Goal: Information Seeking & Learning: Learn about a topic

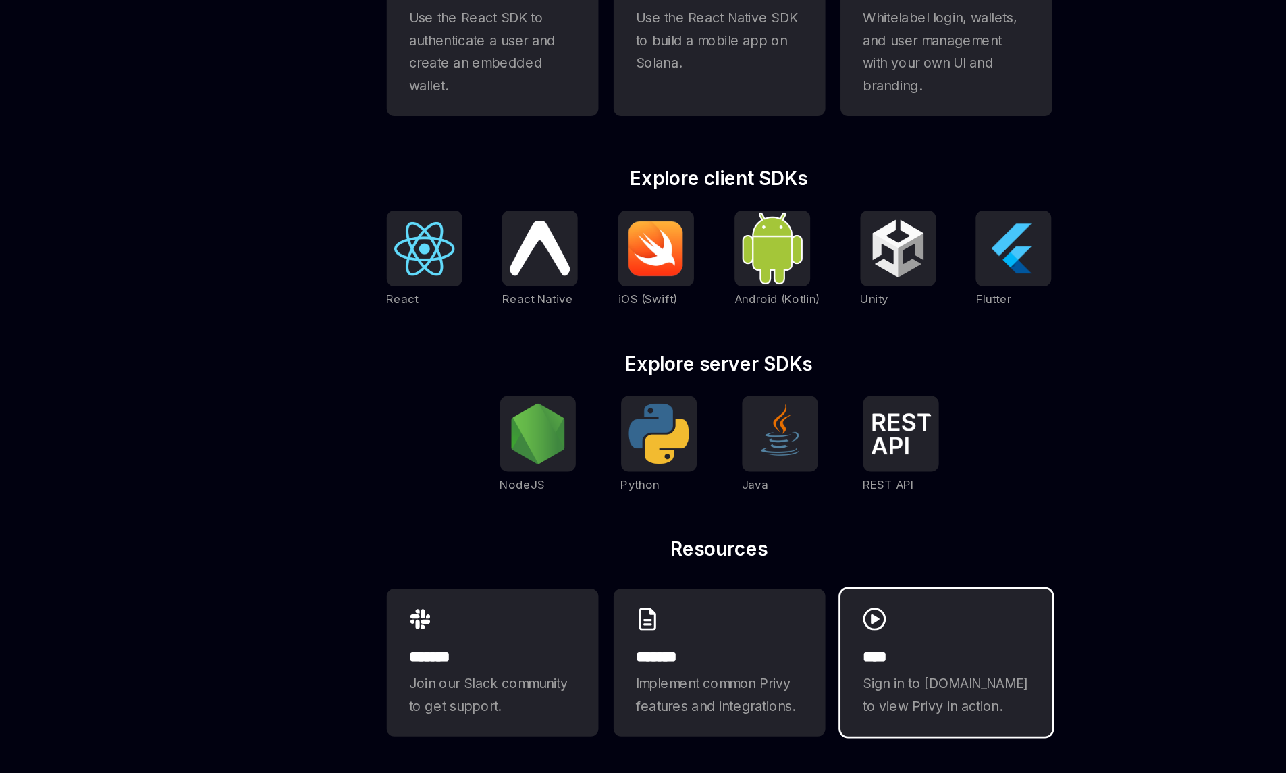
scroll to position [300, 0]
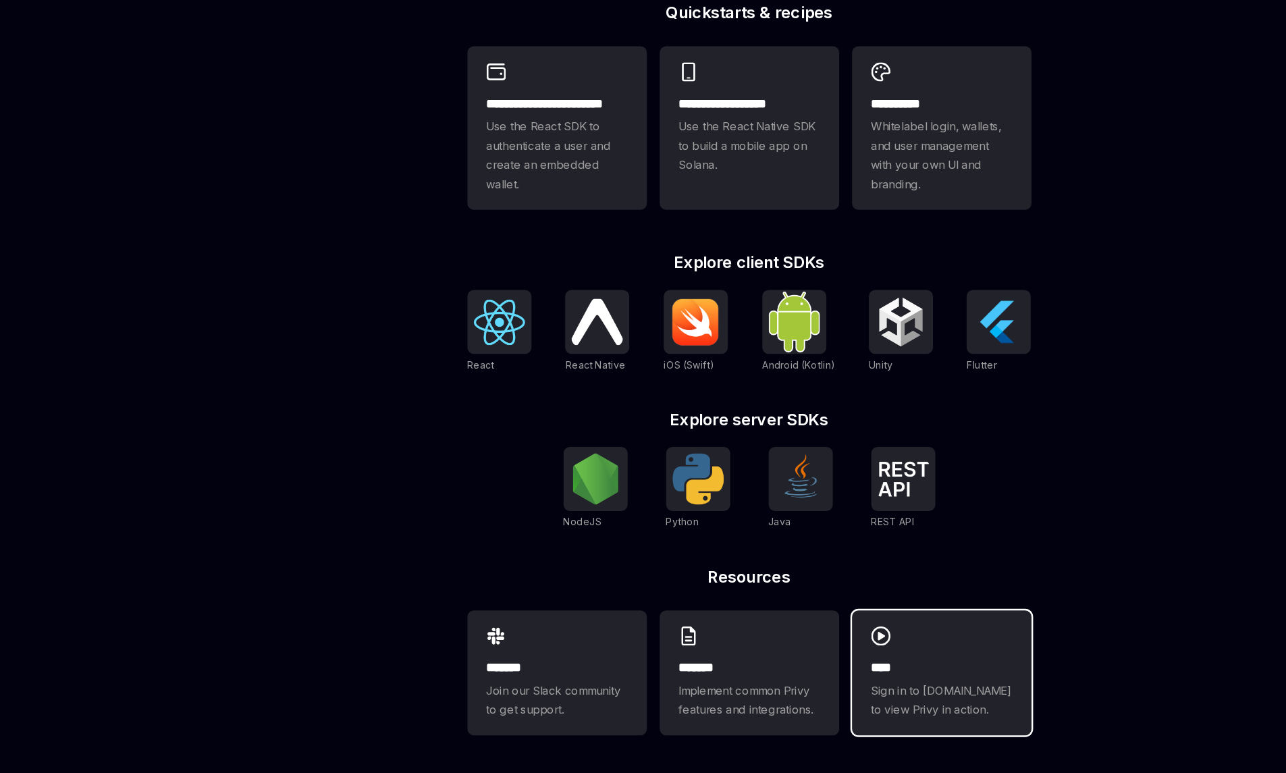
click at [766, 668] on div "**** Sign in to demo.privy.io to view Privy in action." at bounding box center [805, 687] width 151 height 105
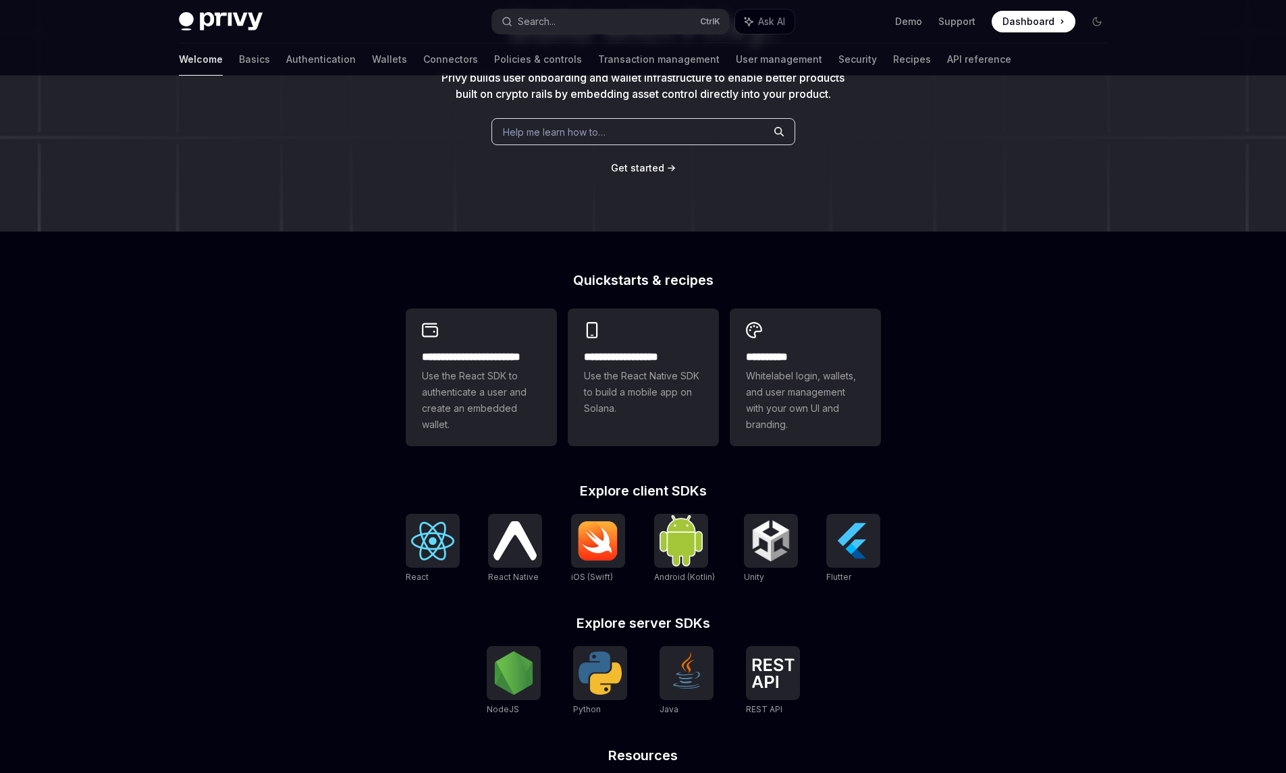
scroll to position [300, 0]
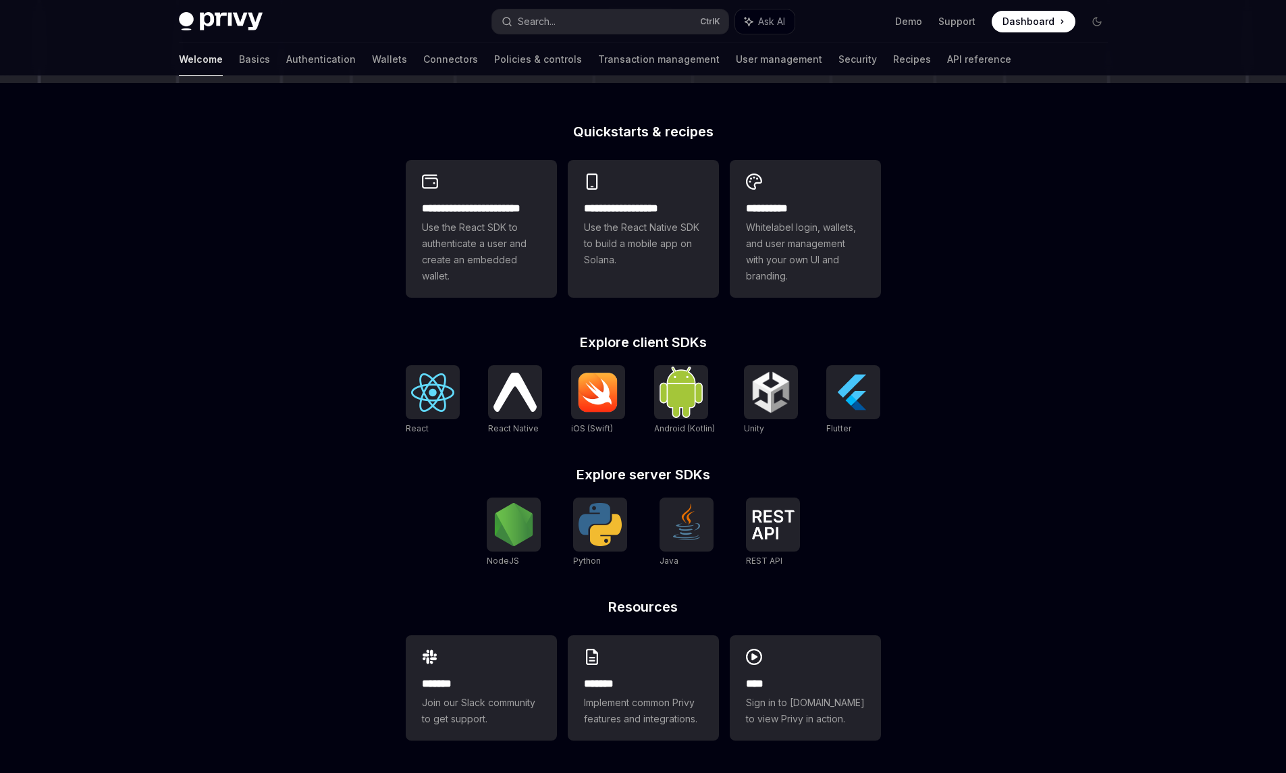
click at [799, 455] on div "**********" at bounding box center [643, 449] width 518 height 648
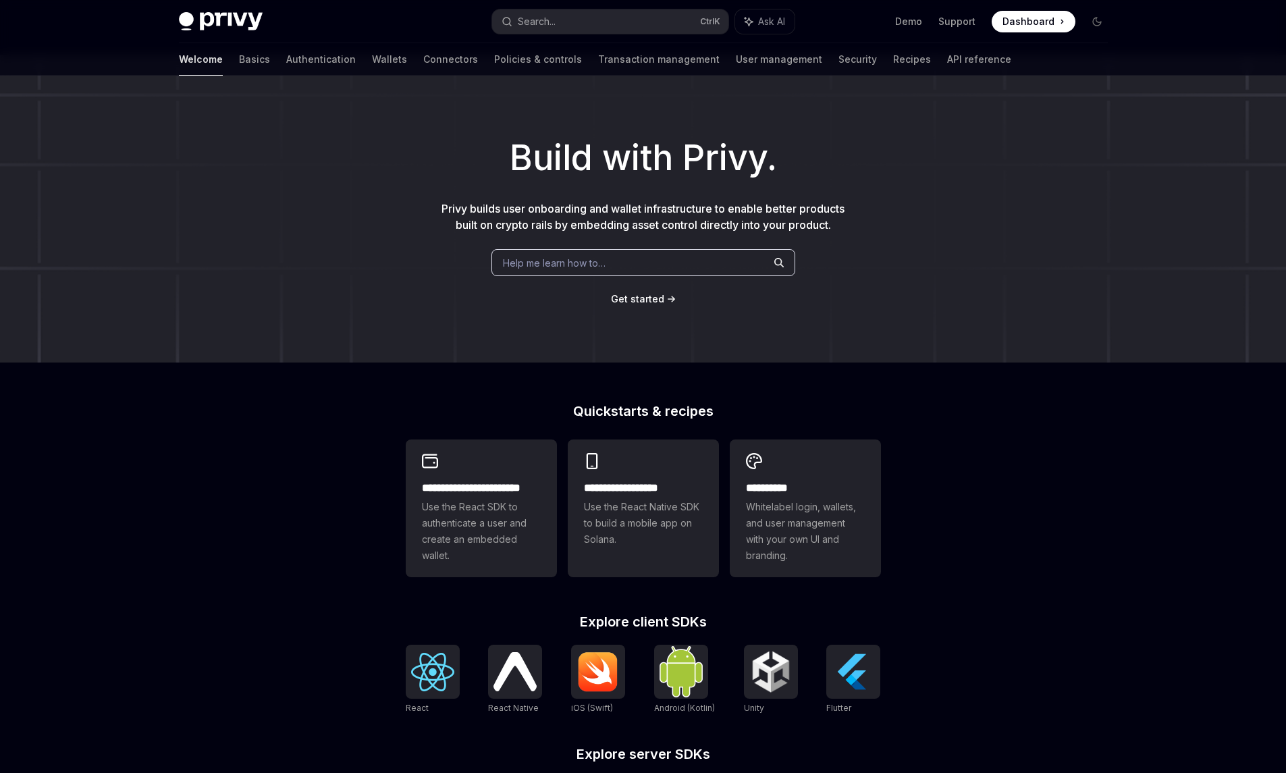
scroll to position [0, 0]
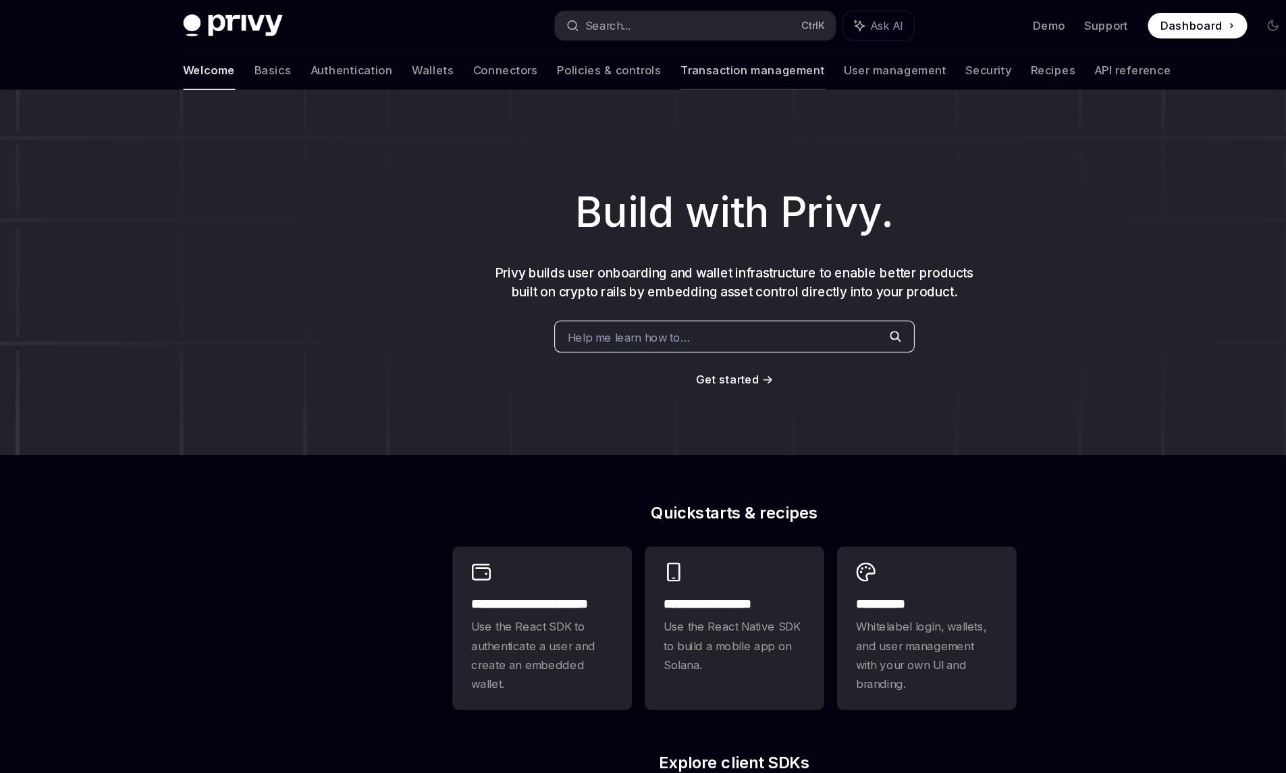
click at [598, 56] on link "Transaction management" at bounding box center [658, 59] width 121 height 32
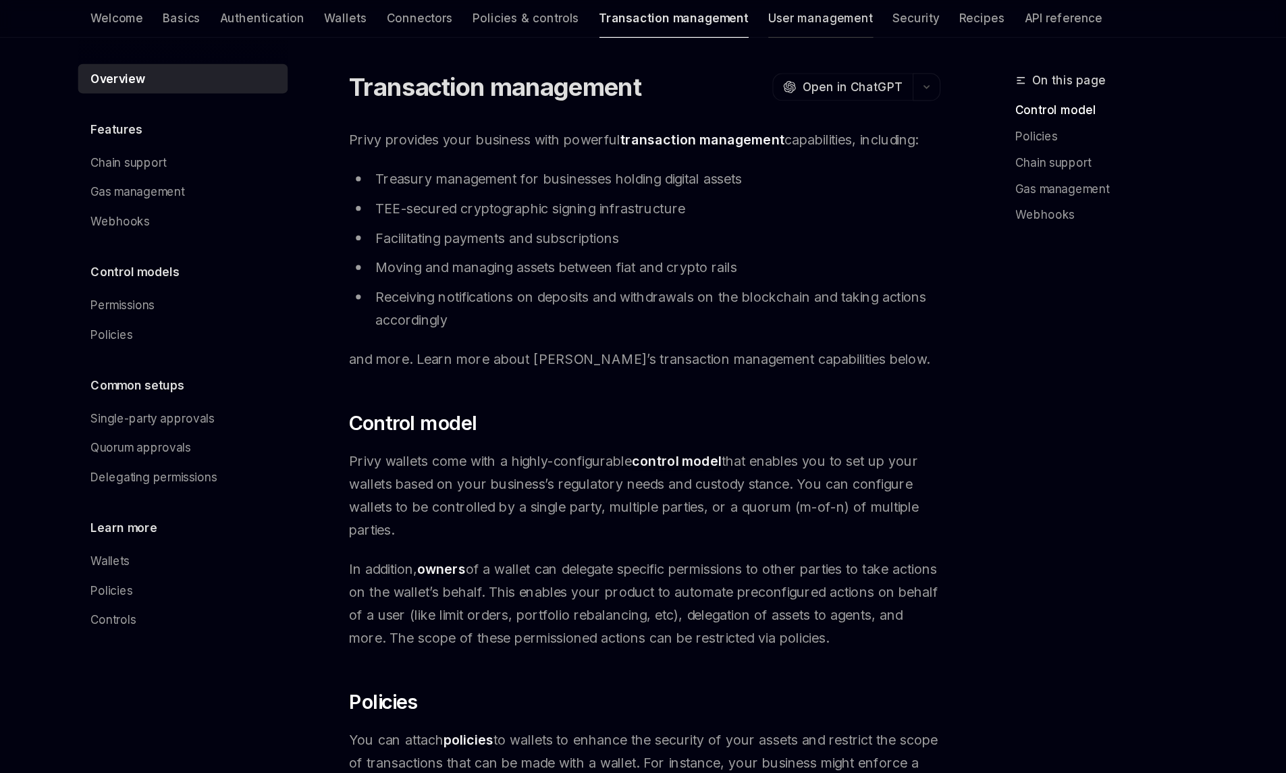
click at [736, 59] on link "User management" at bounding box center [779, 59] width 86 height 32
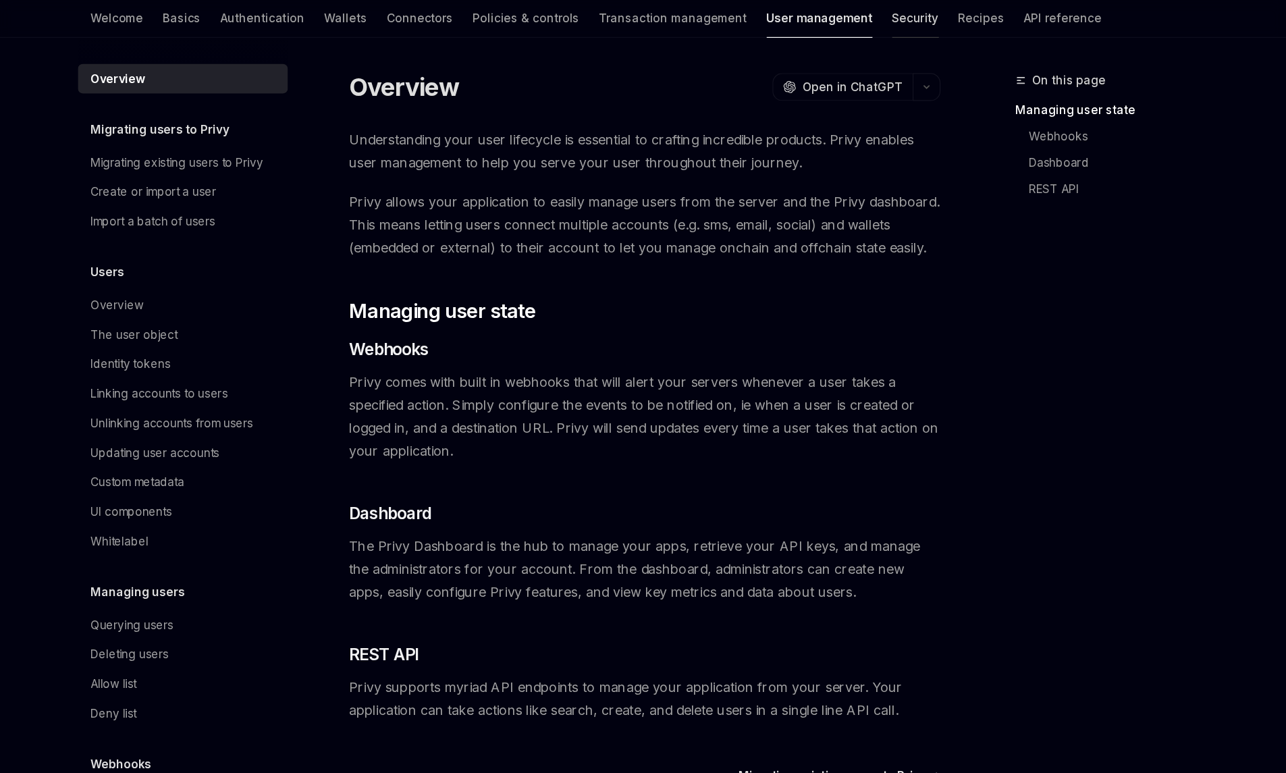
click at [838, 64] on link "Security" at bounding box center [857, 59] width 38 height 32
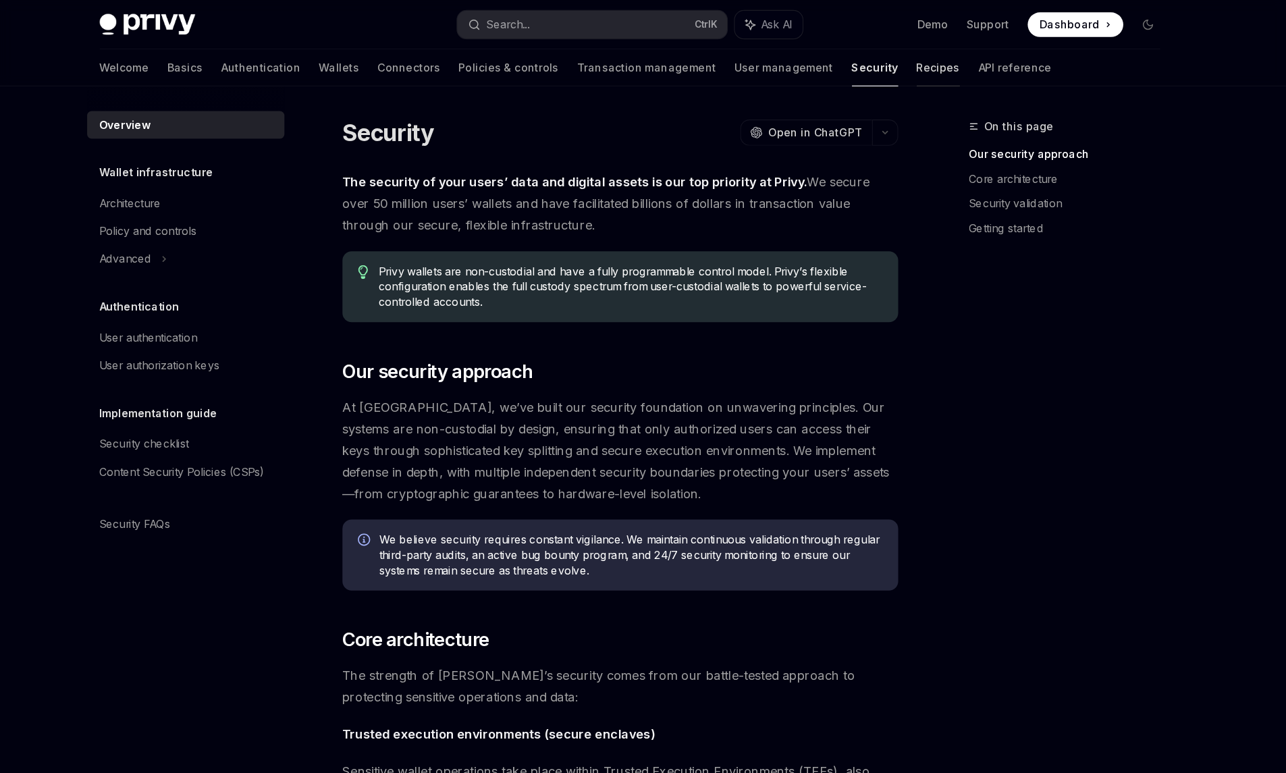
click at [894, 56] on link "Recipes" at bounding box center [913, 59] width 38 height 32
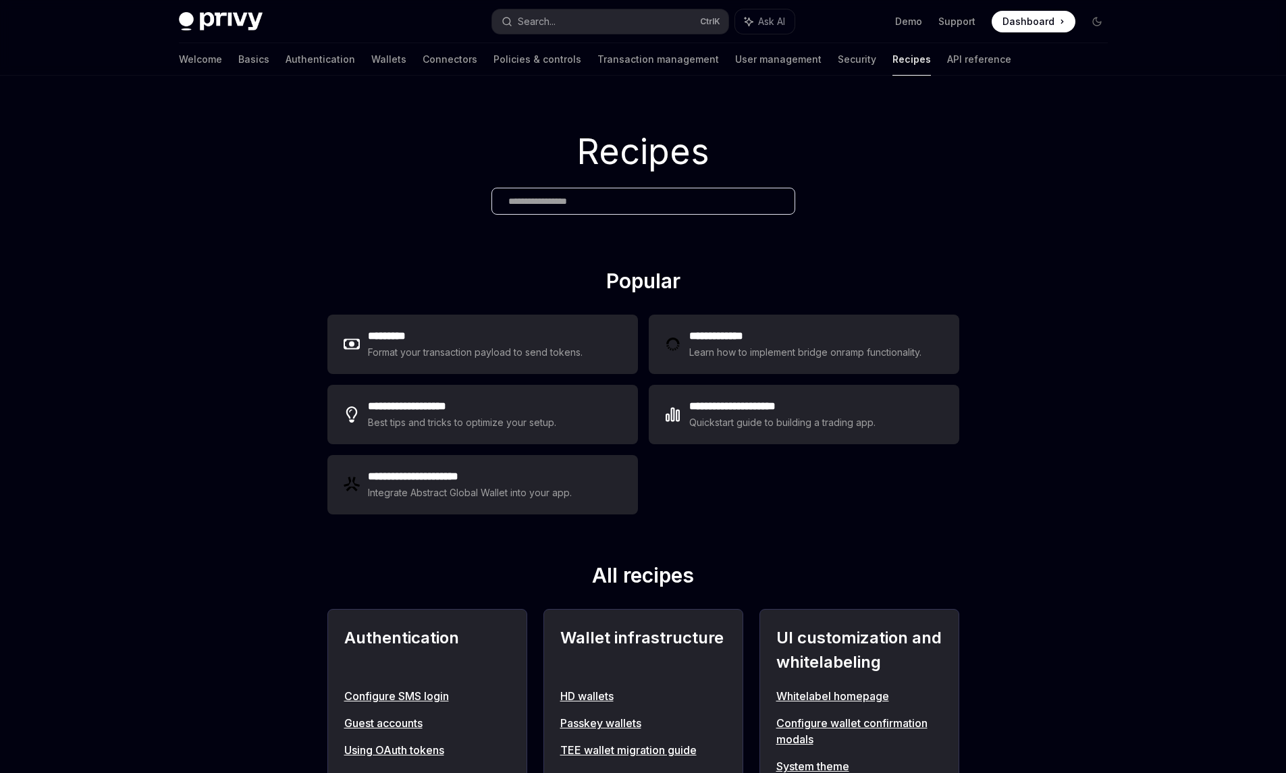
click at [650, 157] on h1 "Recipes" at bounding box center [643, 152] width 1286 height 53
click at [641, 173] on div at bounding box center [641, 173] width 0 height 0
click at [775, 149] on h1 "Recipes" at bounding box center [643, 152] width 1286 height 53
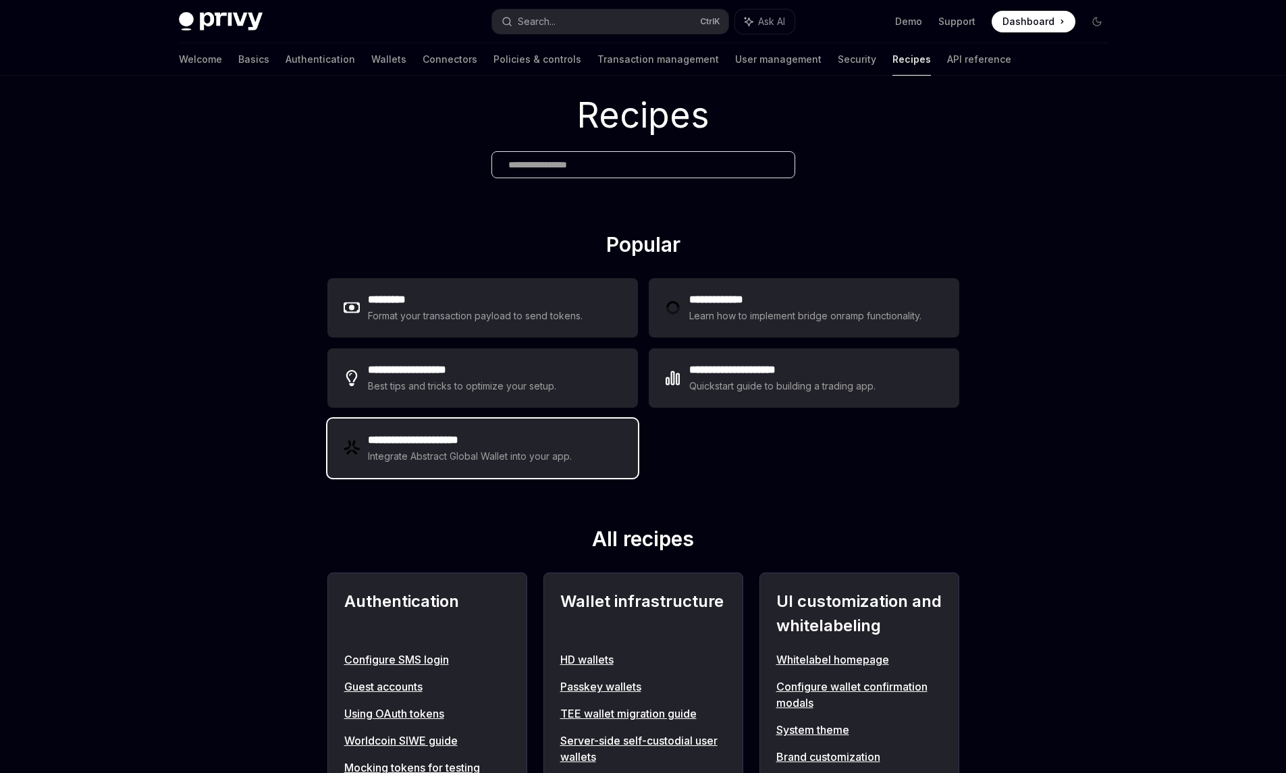
scroll to position [38, 0]
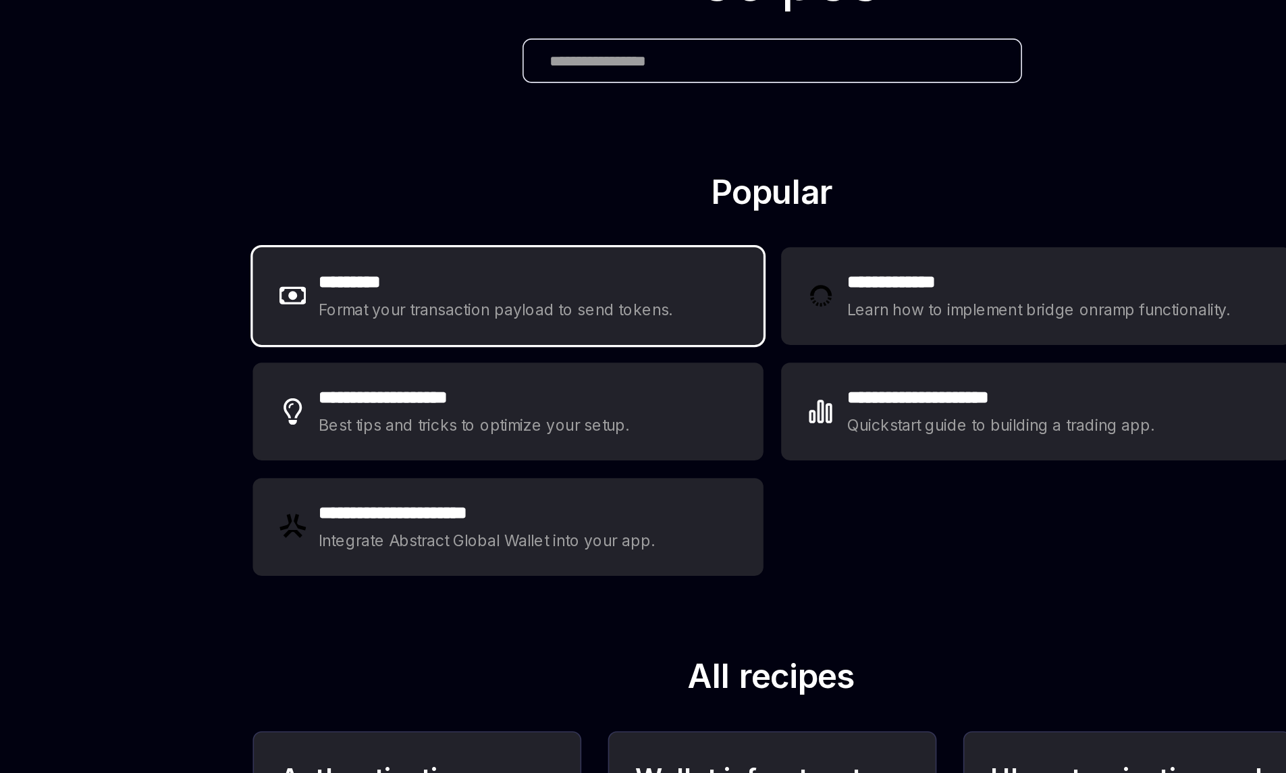
click at [443, 321] on div "Format your transaction payload to send tokens." at bounding box center [475, 314] width 215 height 16
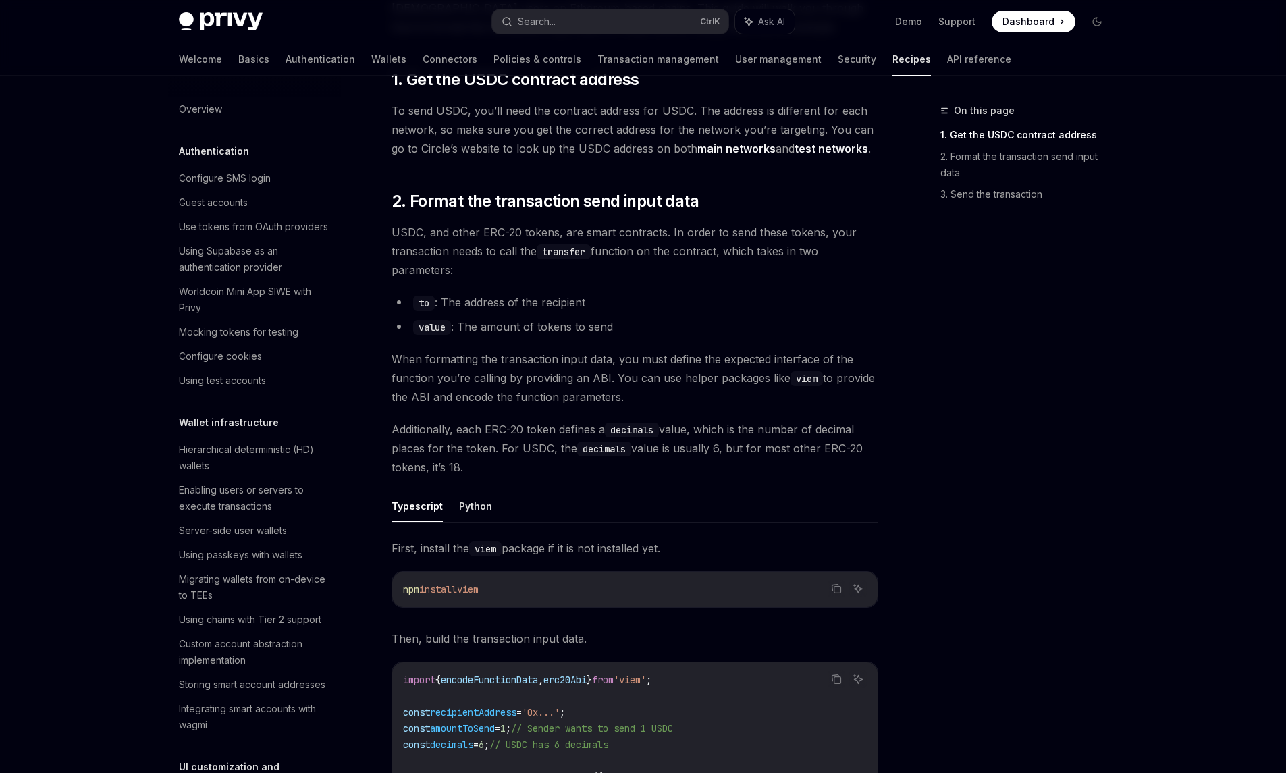
scroll to position [171, 0]
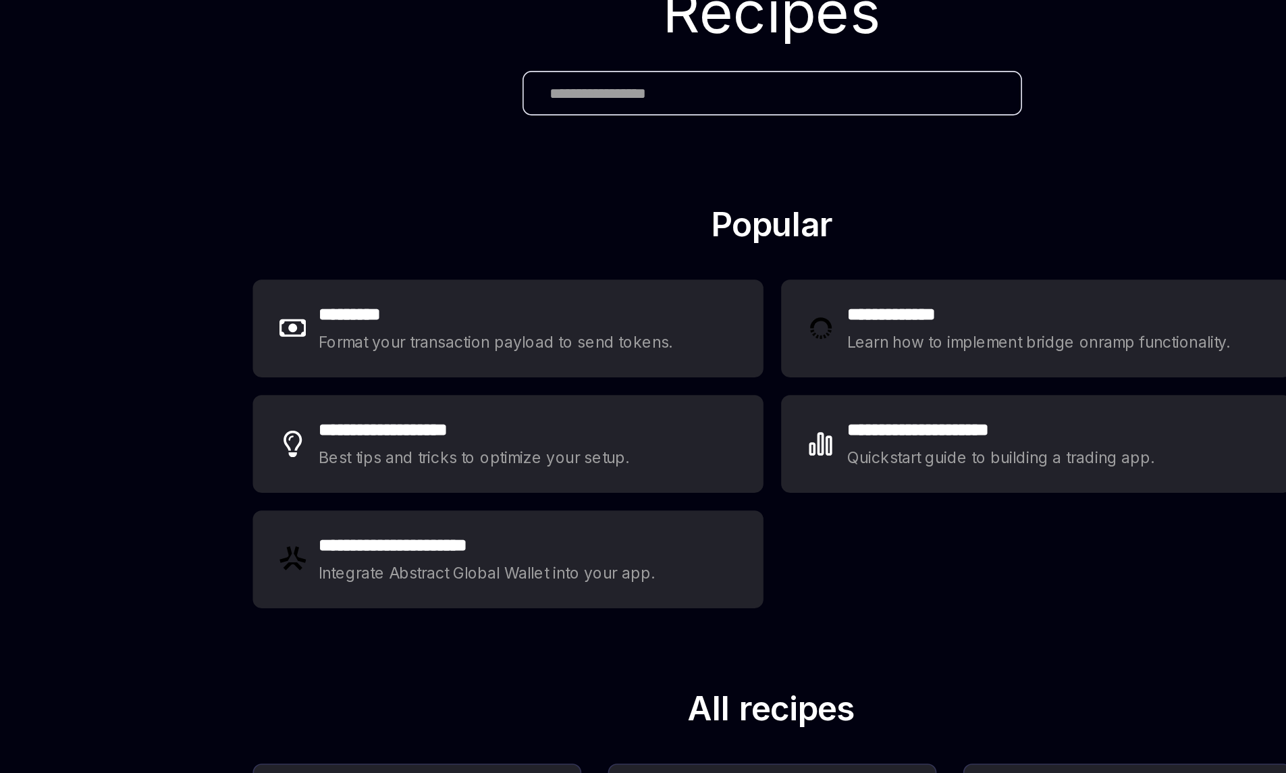
scroll to position [38, 0]
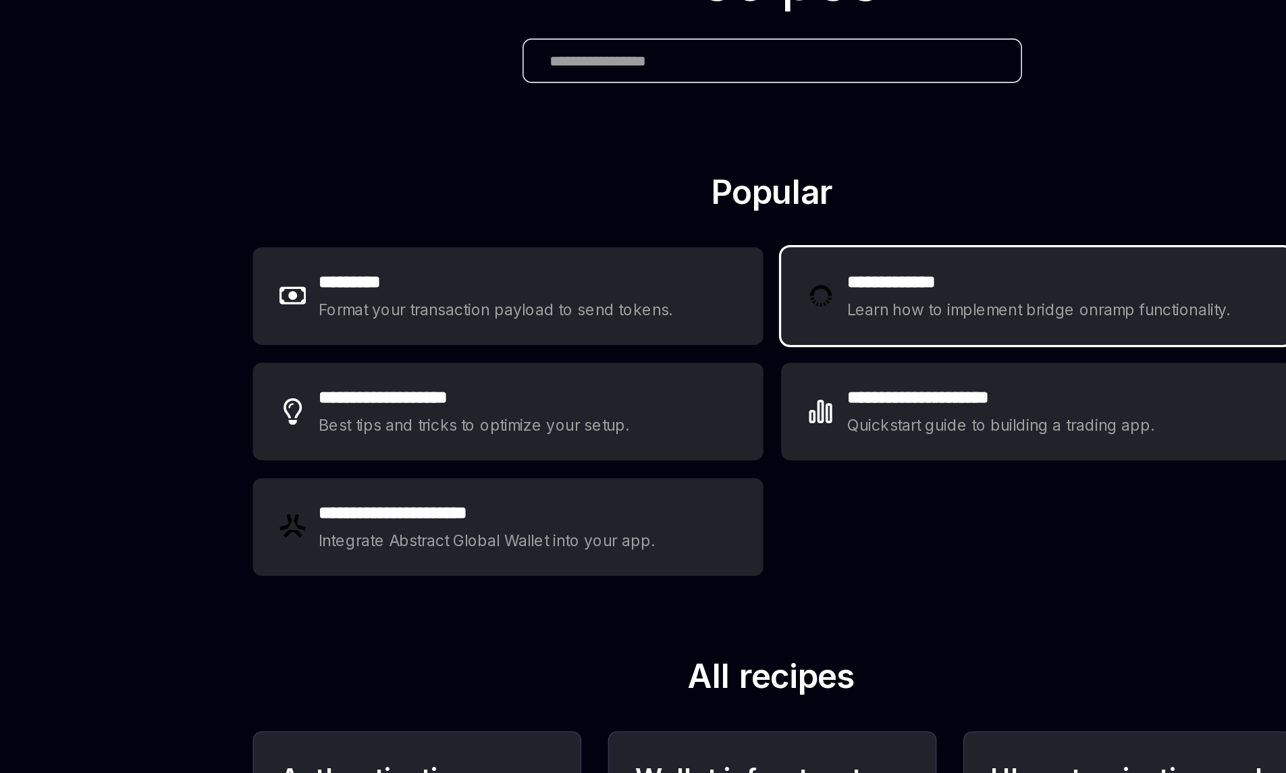
click at [753, 308] on div "Learn how to implement bridge onramp functionality." at bounding box center [807, 314] width 236 height 16
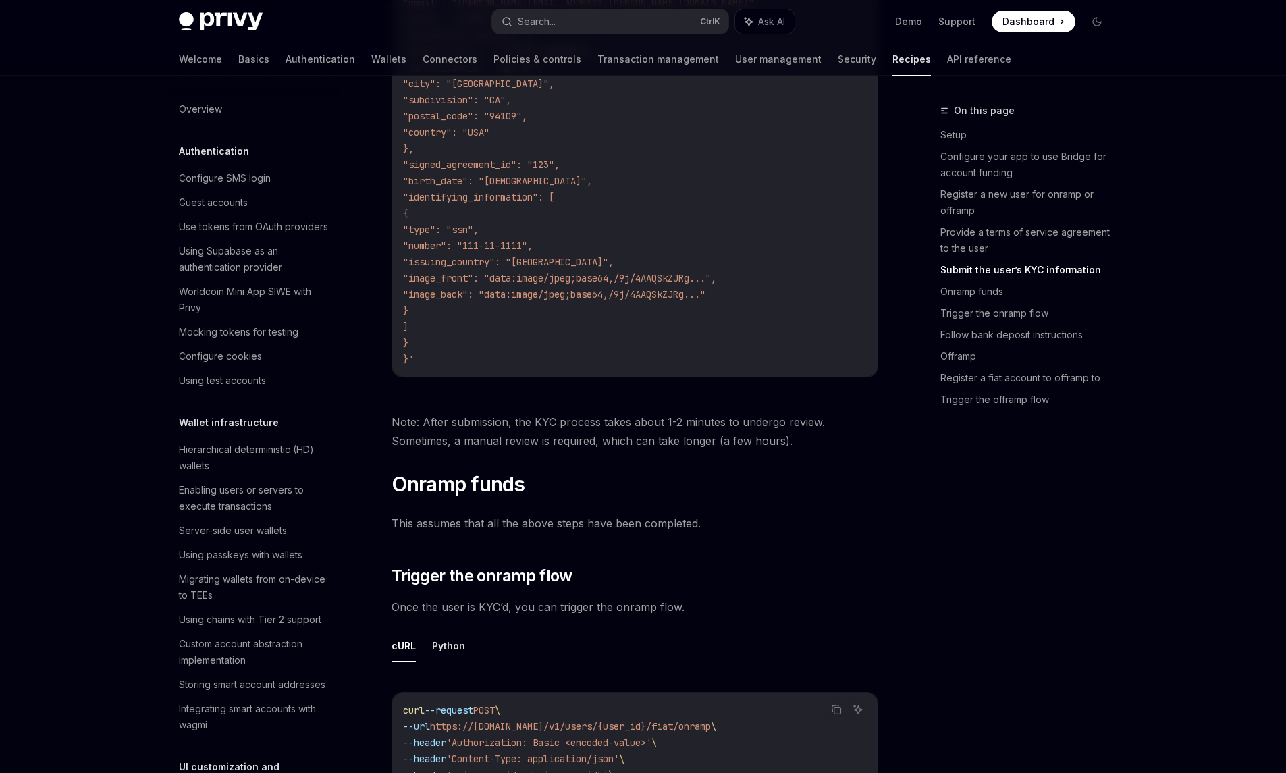
scroll to position [1577, 0]
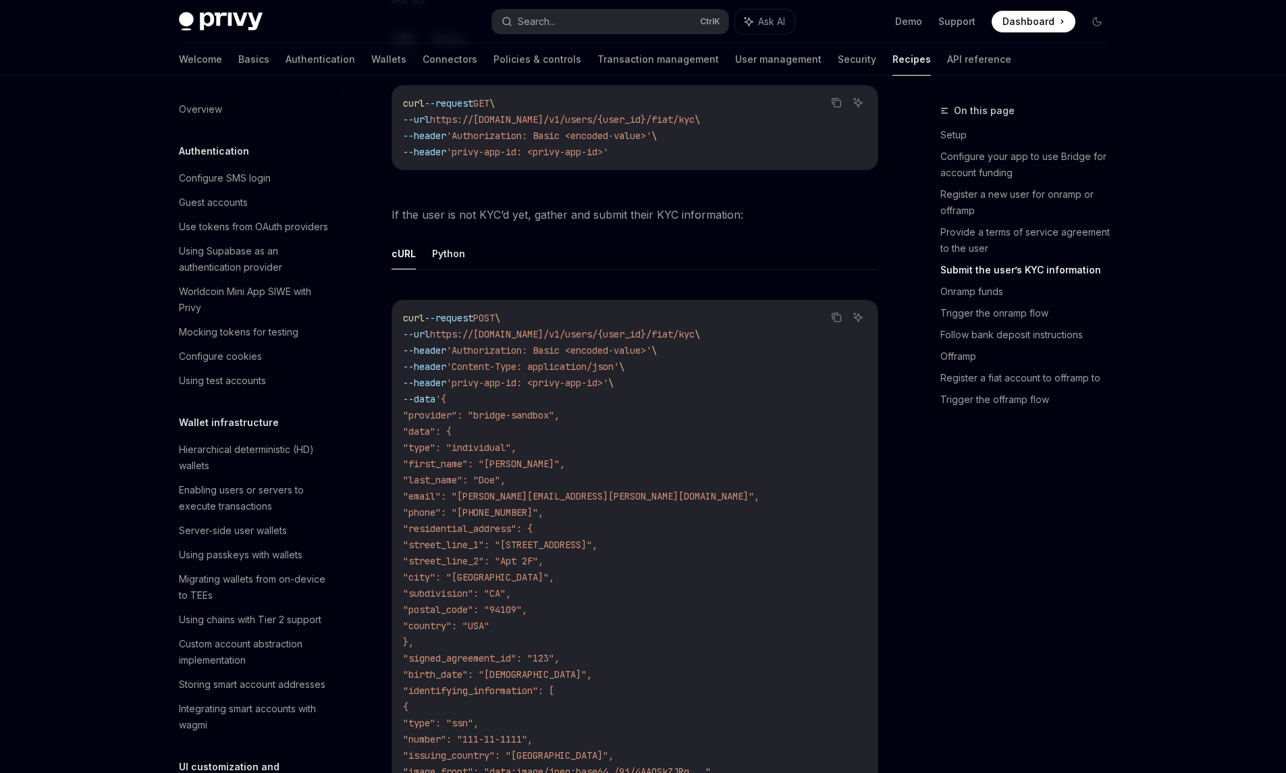
click at [234, 14] on img at bounding box center [221, 21] width 84 height 19
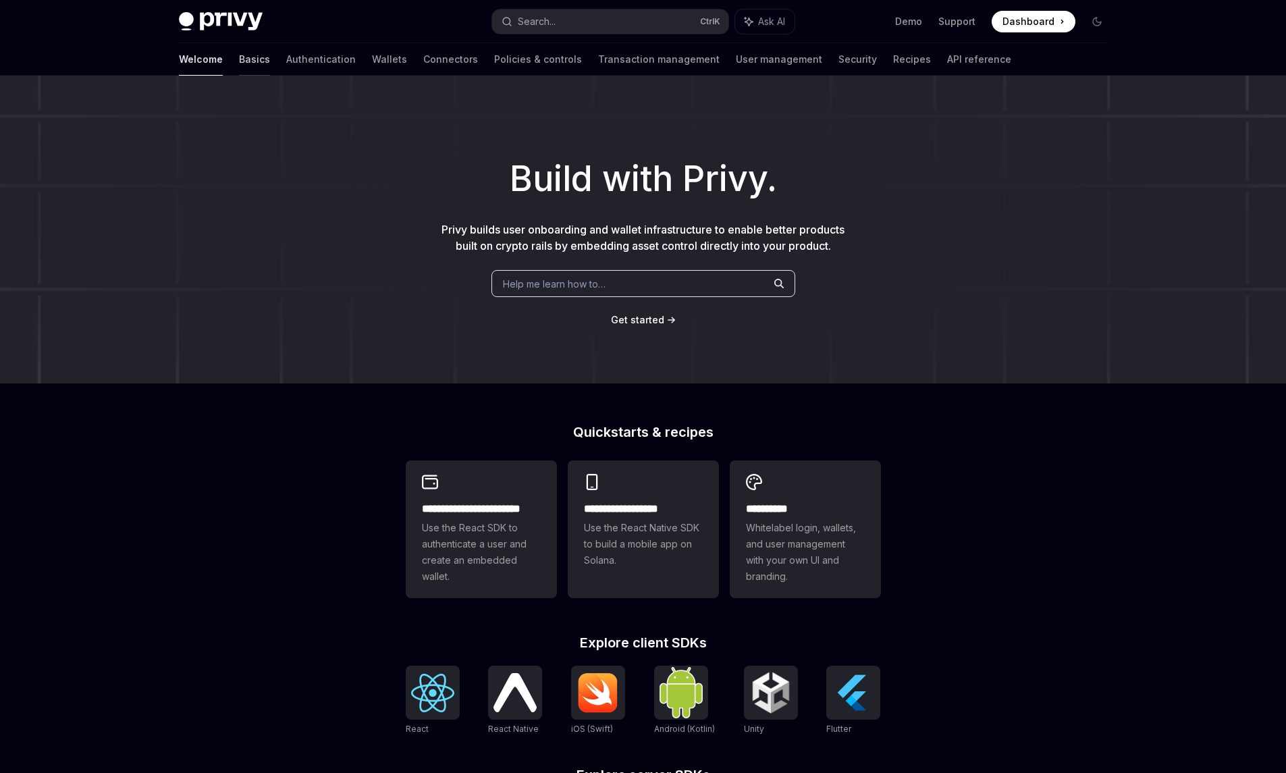
click at [239, 60] on link "Basics" at bounding box center [254, 59] width 31 height 32
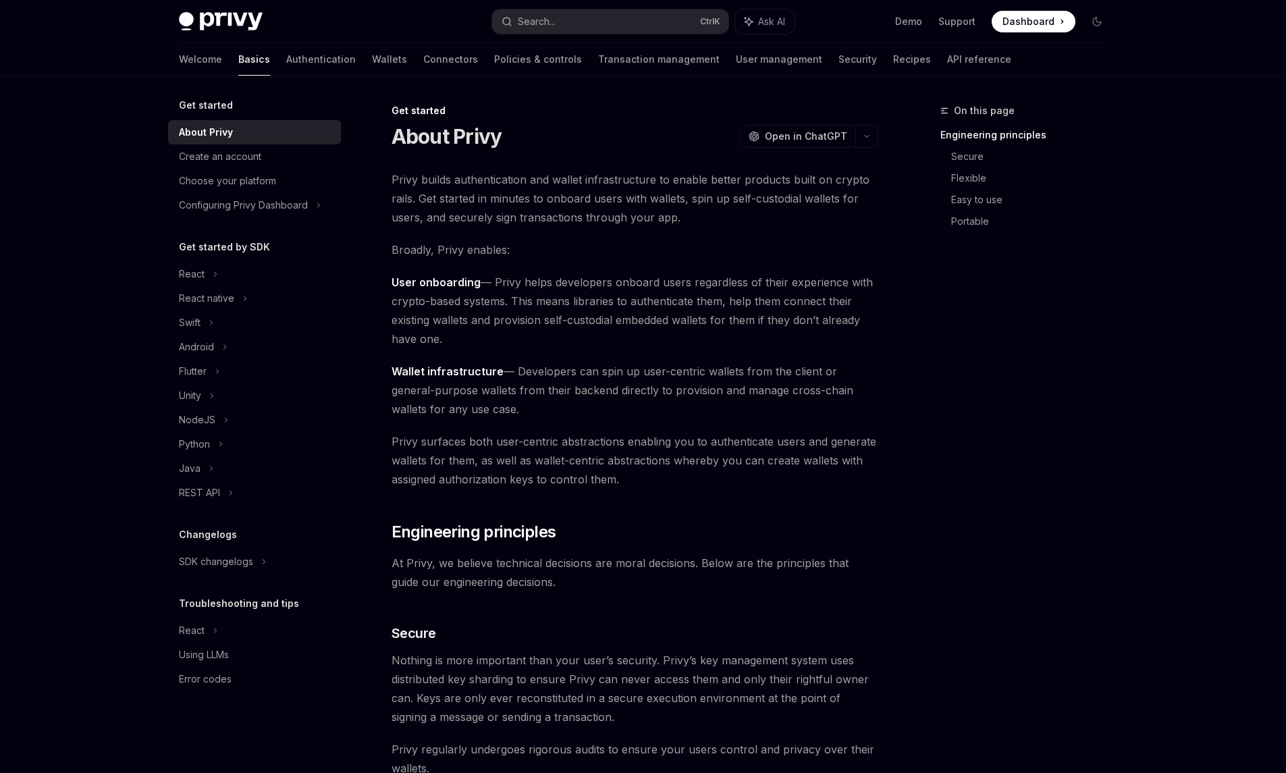
type textarea "*"
